Goal: Task Accomplishment & Management: Use online tool/utility

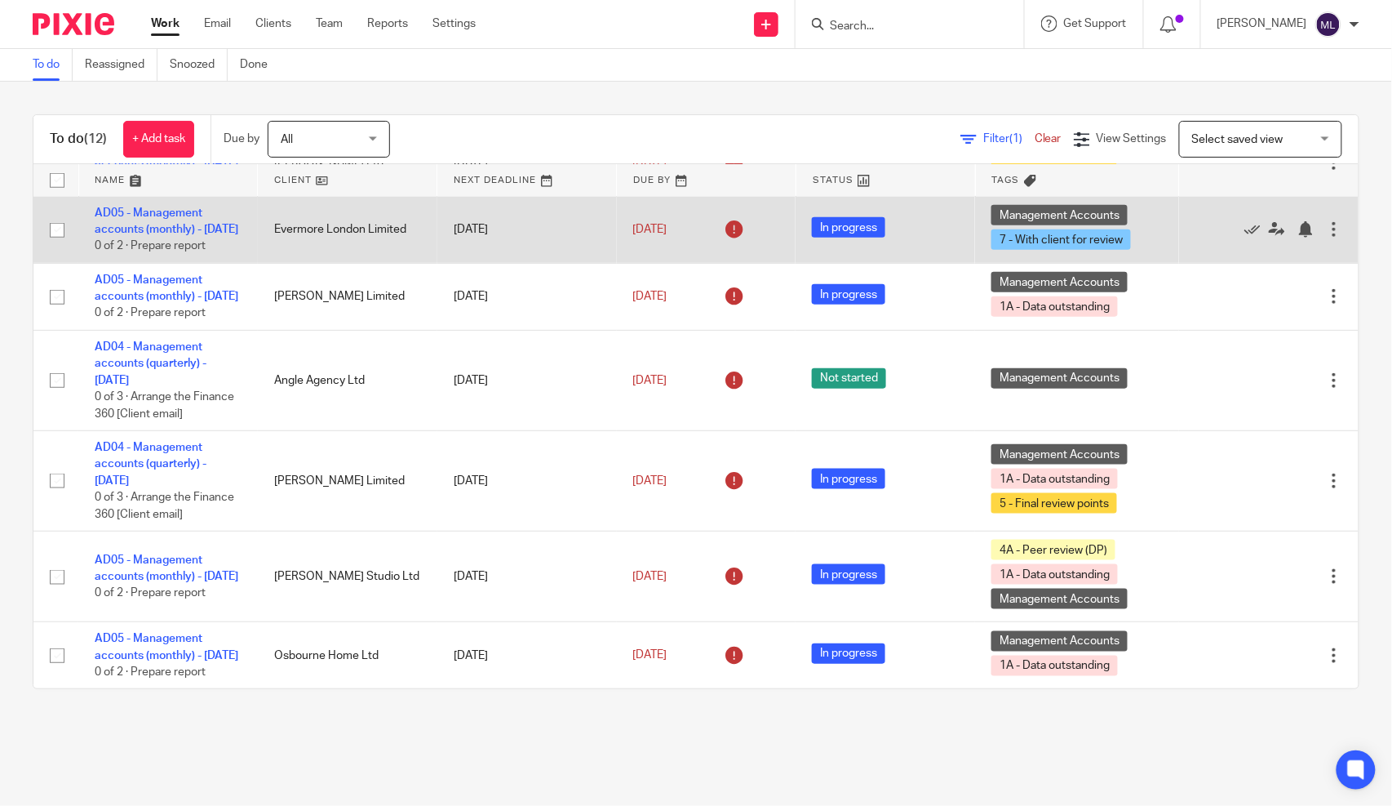
scroll to position [627, 0]
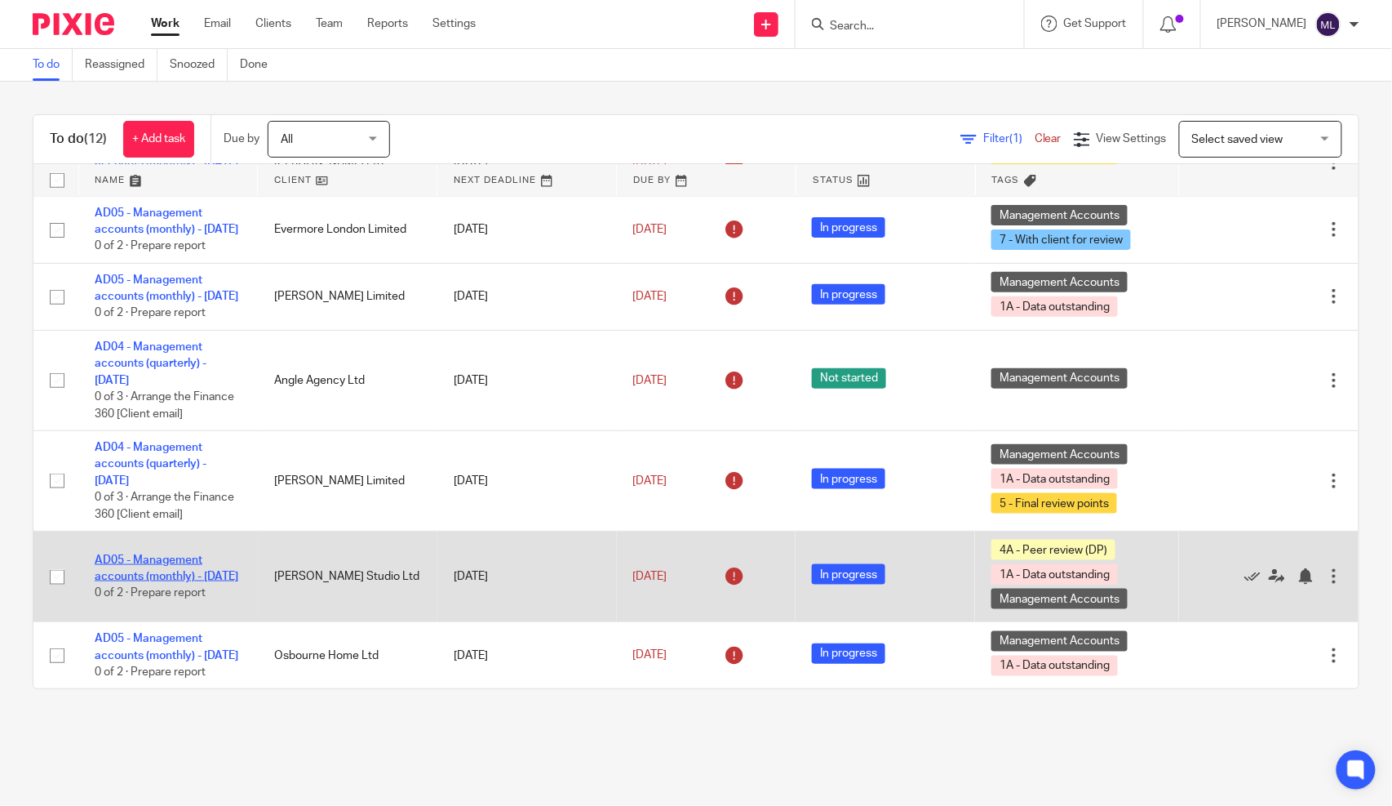
click at [139, 555] on link "AD05 - Management accounts (monthly) - [DATE]" at bounding box center [167, 568] width 144 height 28
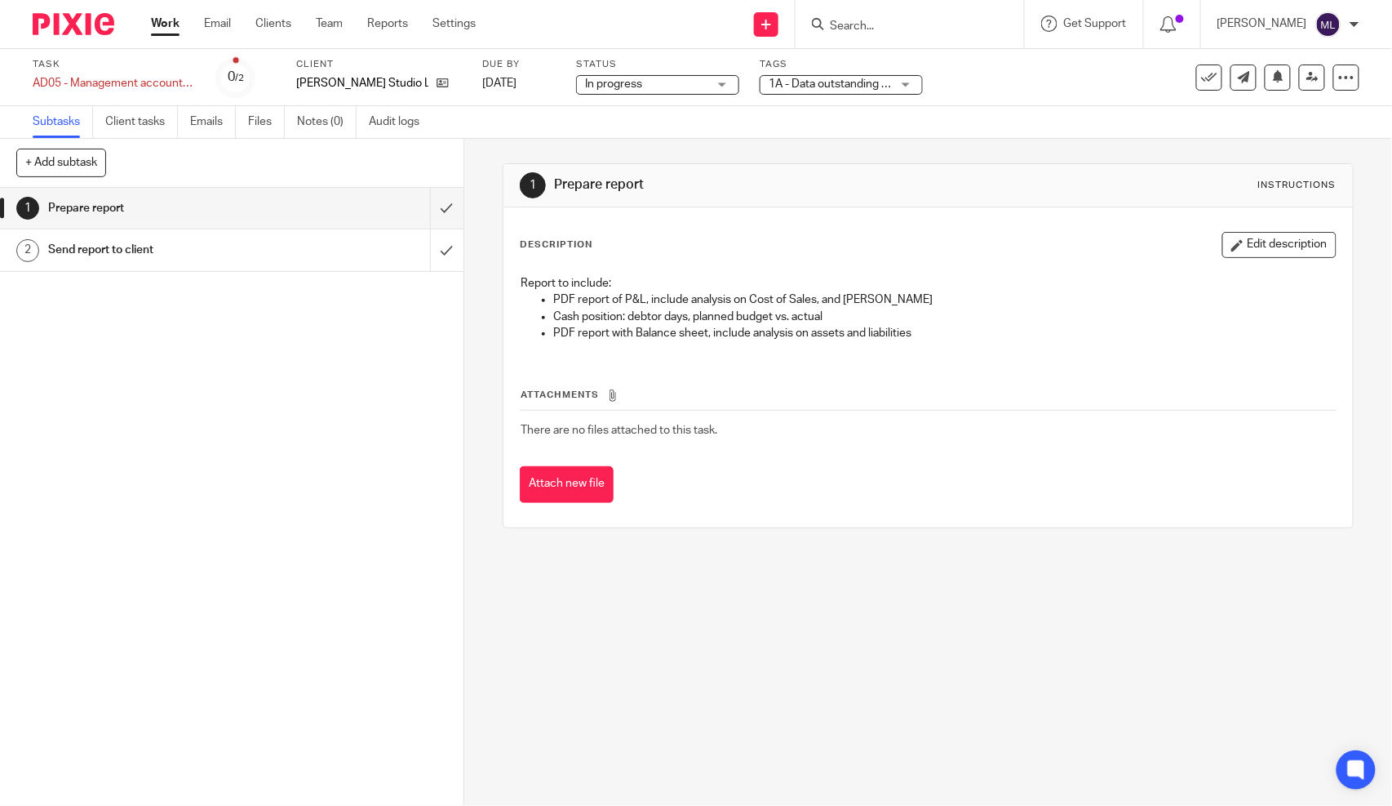
click at [868, 77] on span "1A - Data outstanding + 2" at bounding box center [830, 84] width 122 height 17
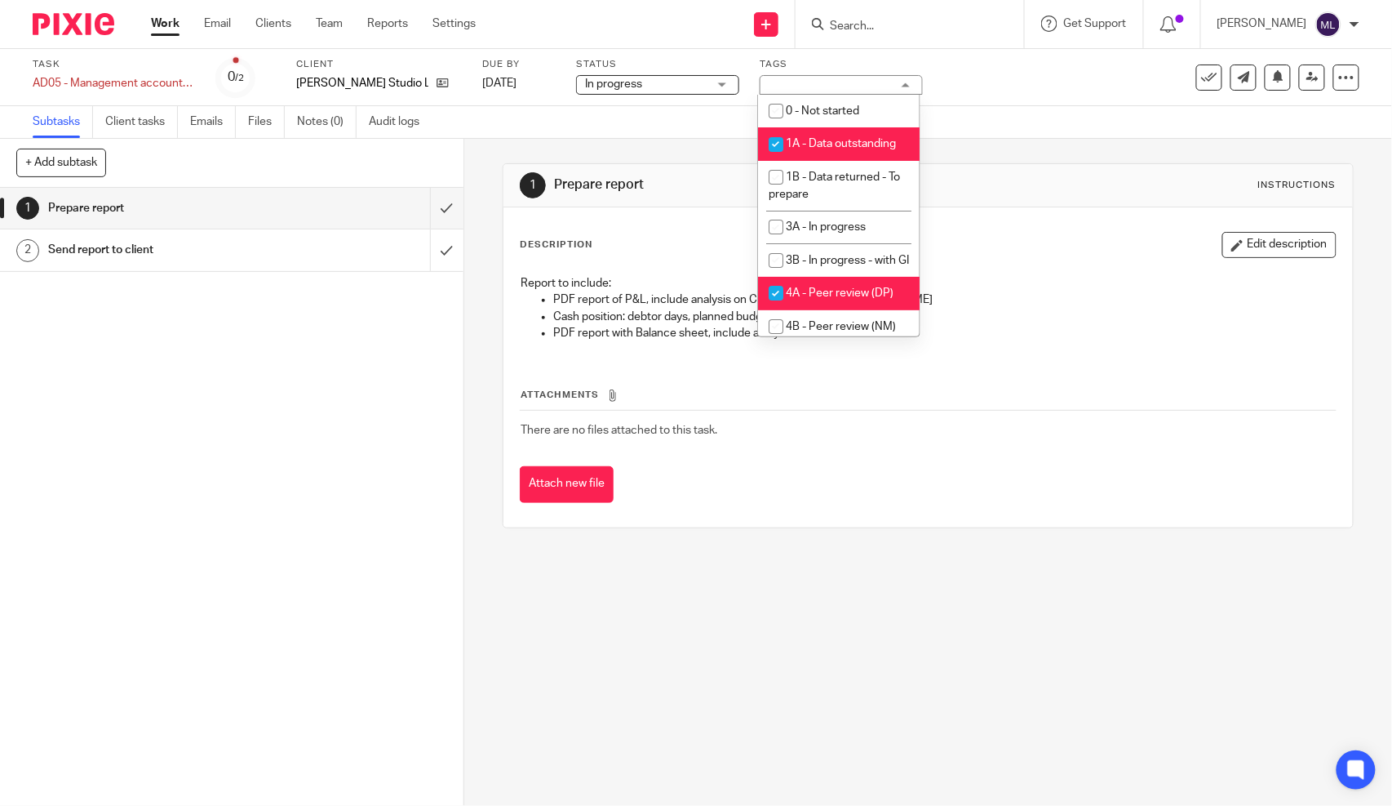
click at [823, 310] on li "4A - Peer review (DP)" at bounding box center [839, 293] width 162 height 33
checkbox input "false"
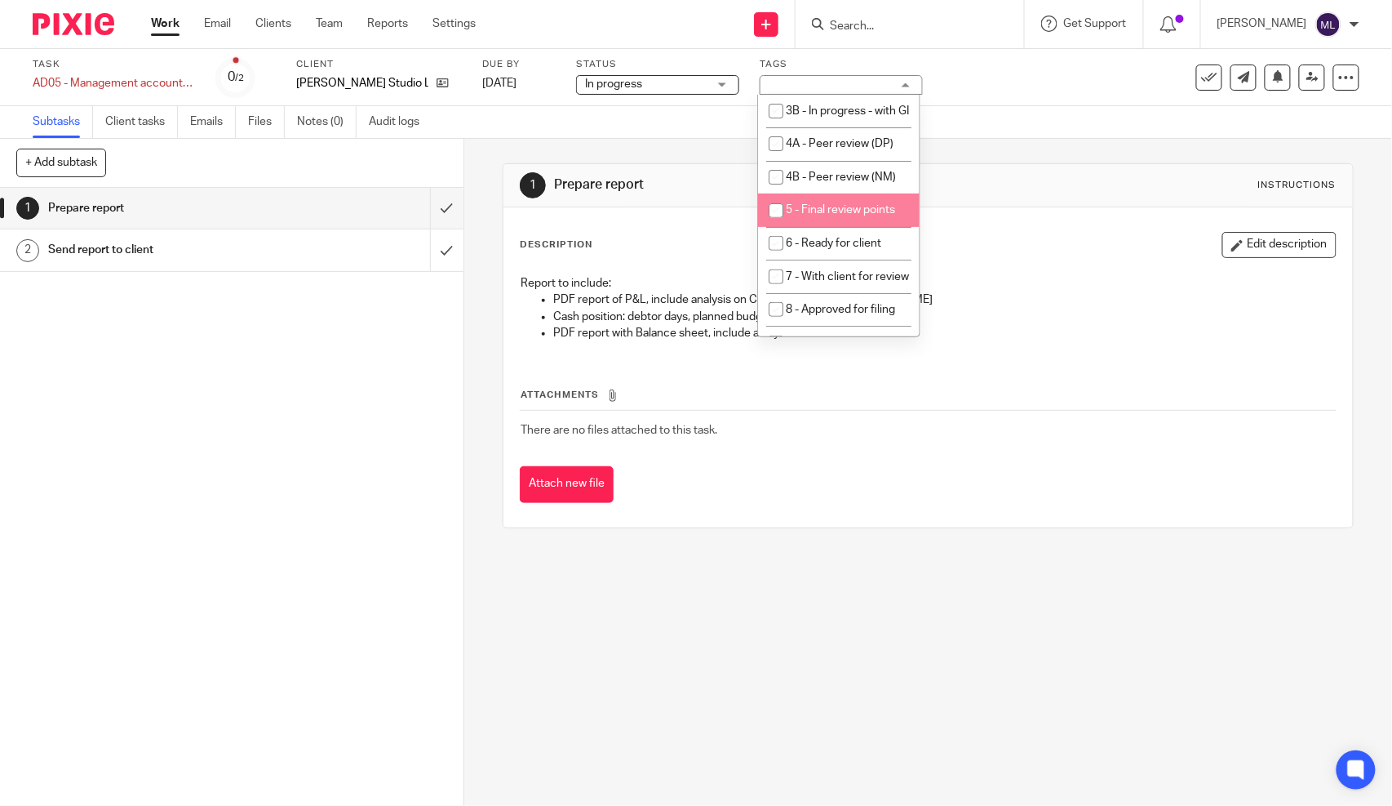
scroll to position [181, 0]
click at [854, 261] on li "7 - With client for review" at bounding box center [839, 244] width 162 height 33
checkbox input "true"
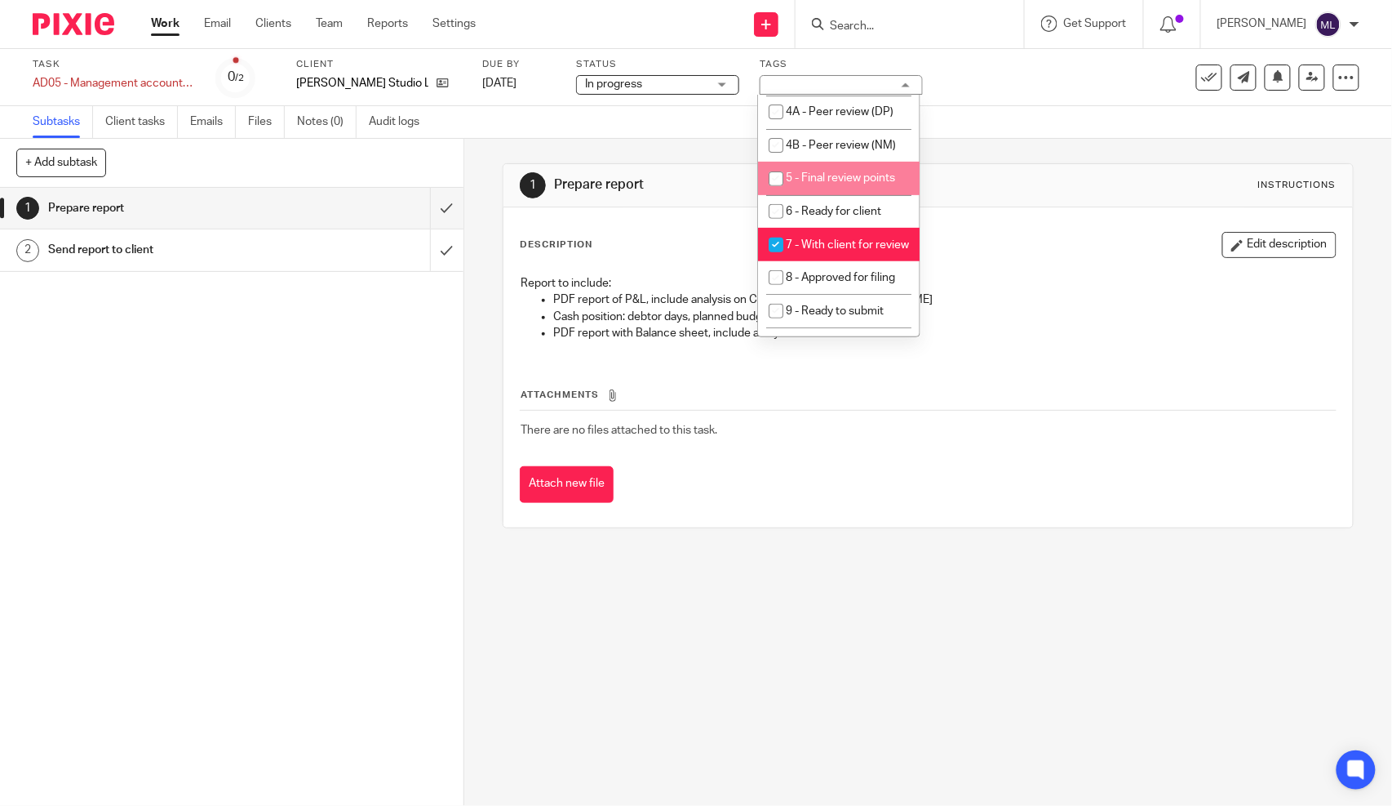
click at [978, 183] on div "1 Prepare report Instructions" at bounding box center [928, 185] width 817 height 26
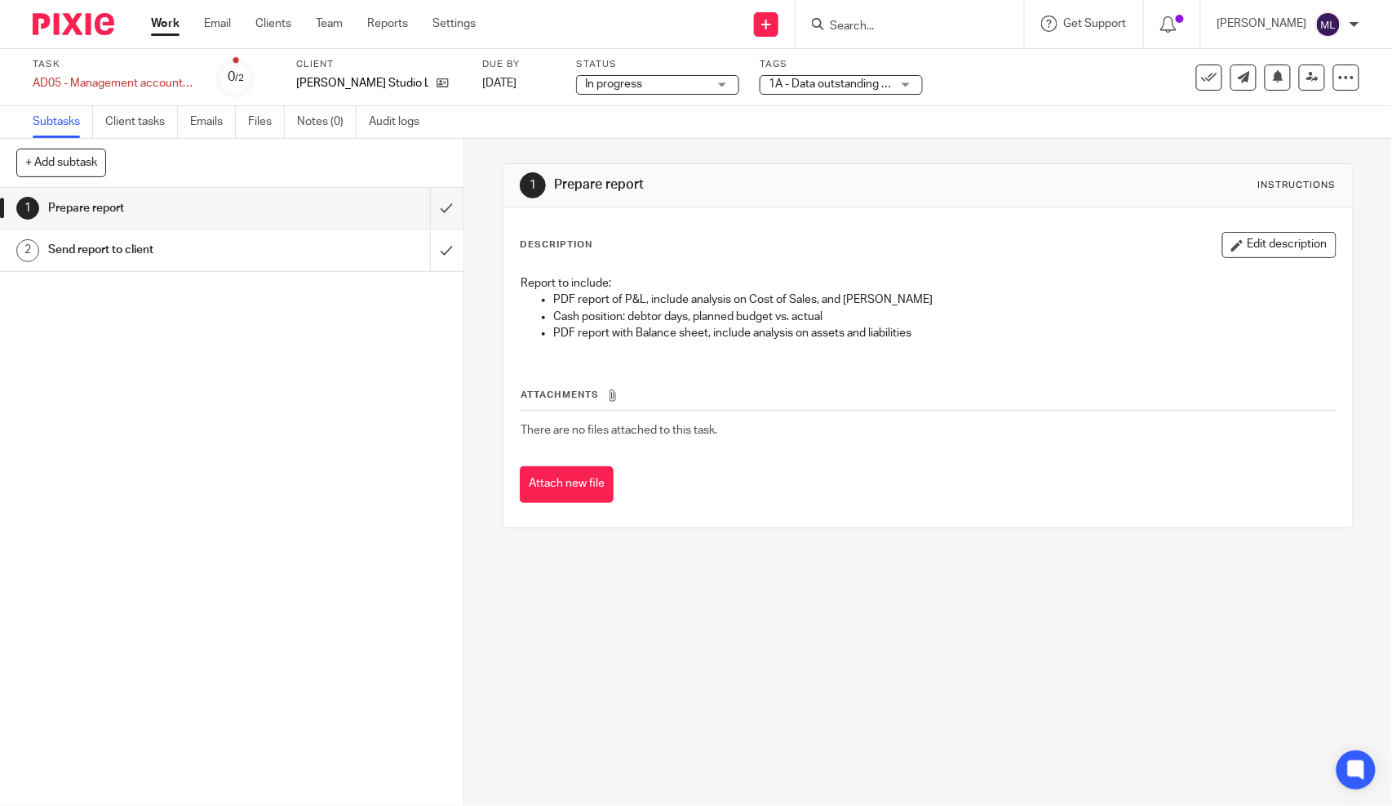
click at [157, 21] on link "Work" at bounding box center [165, 24] width 29 height 16
